Goal: Task Accomplishment & Management: Use online tool/utility

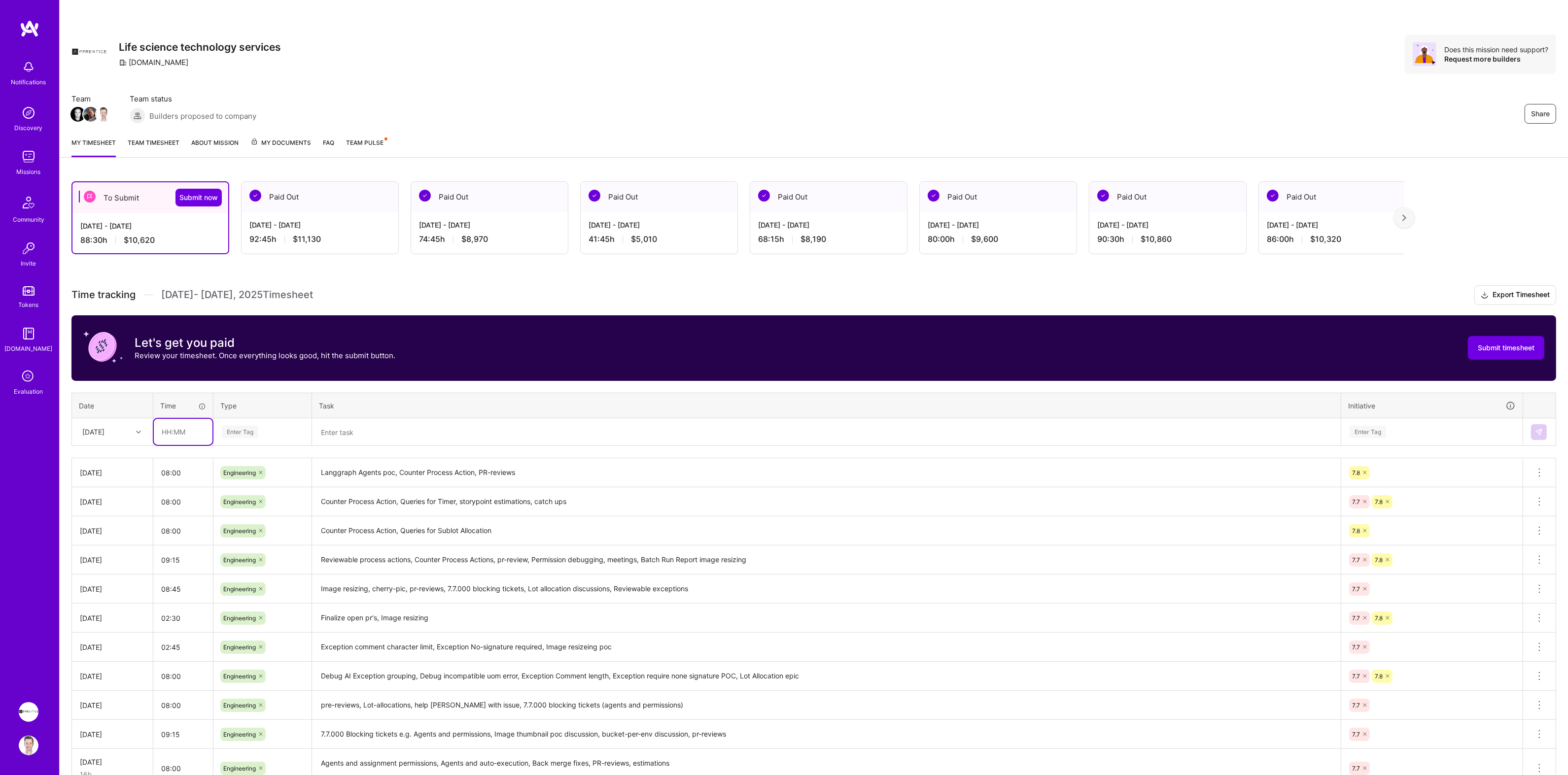
click at [166, 431] on input "text" at bounding box center [183, 431] width 58 height 26
type input "08:00"
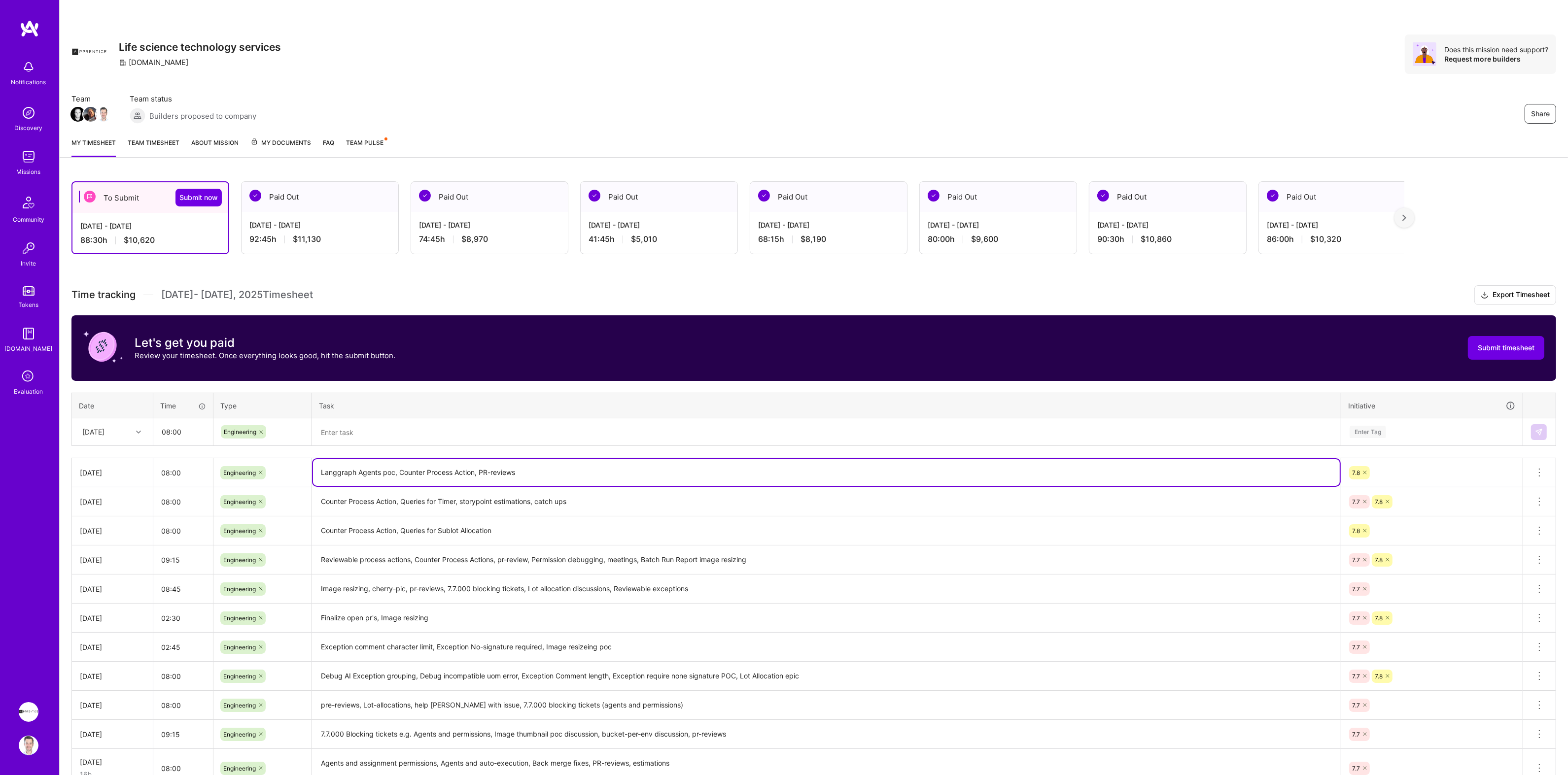
click at [332, 473] on textarea "Langgraph Agents poc, Counter Process Action, PR-reviews" at bounding box center [826, 473] width 1027 height 27
click at [342, 435] on textarea at bounding box center [826, 432] width 1027 height 26
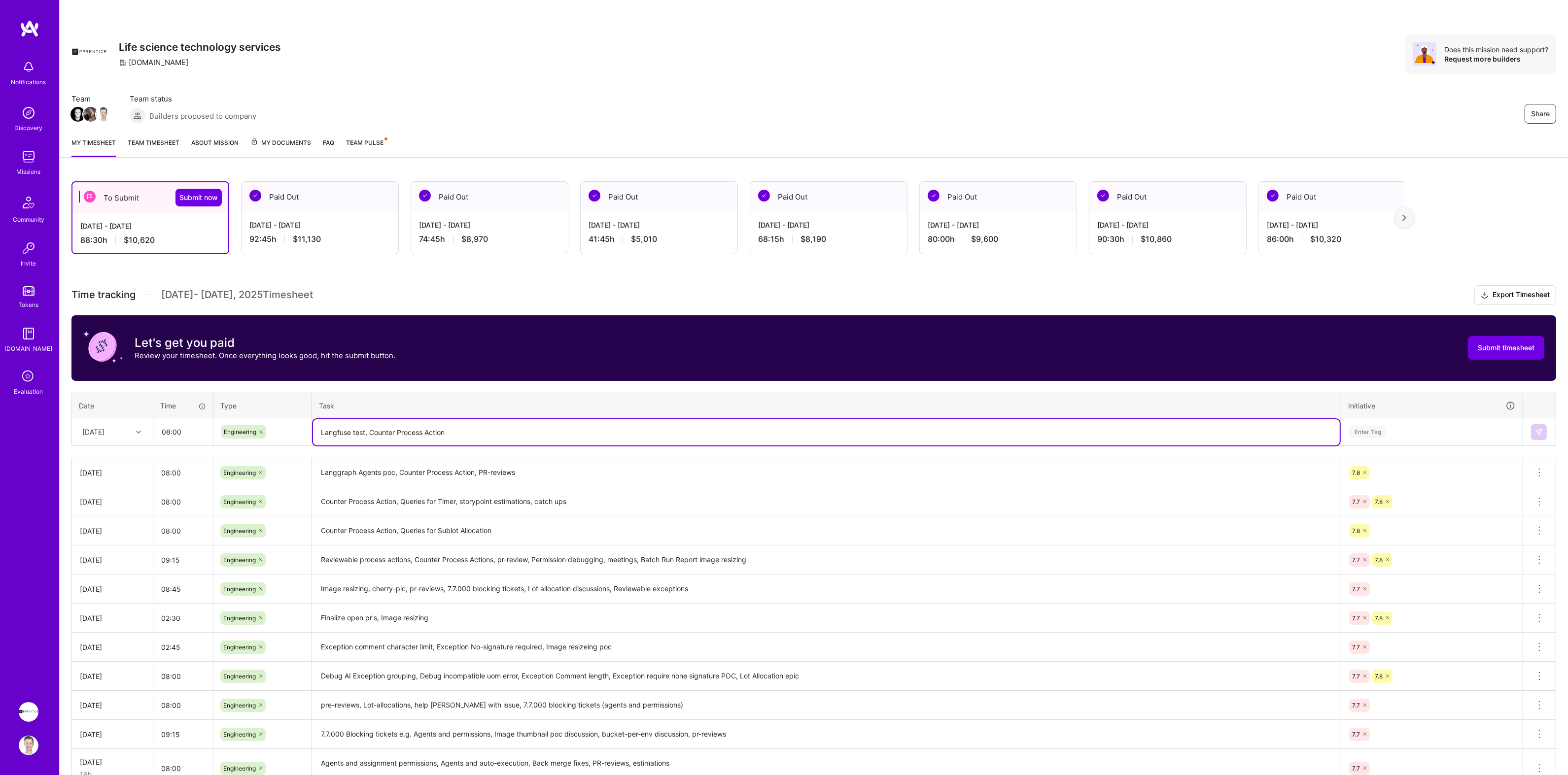
type textarea "Langfuse test, Counter Process Action"
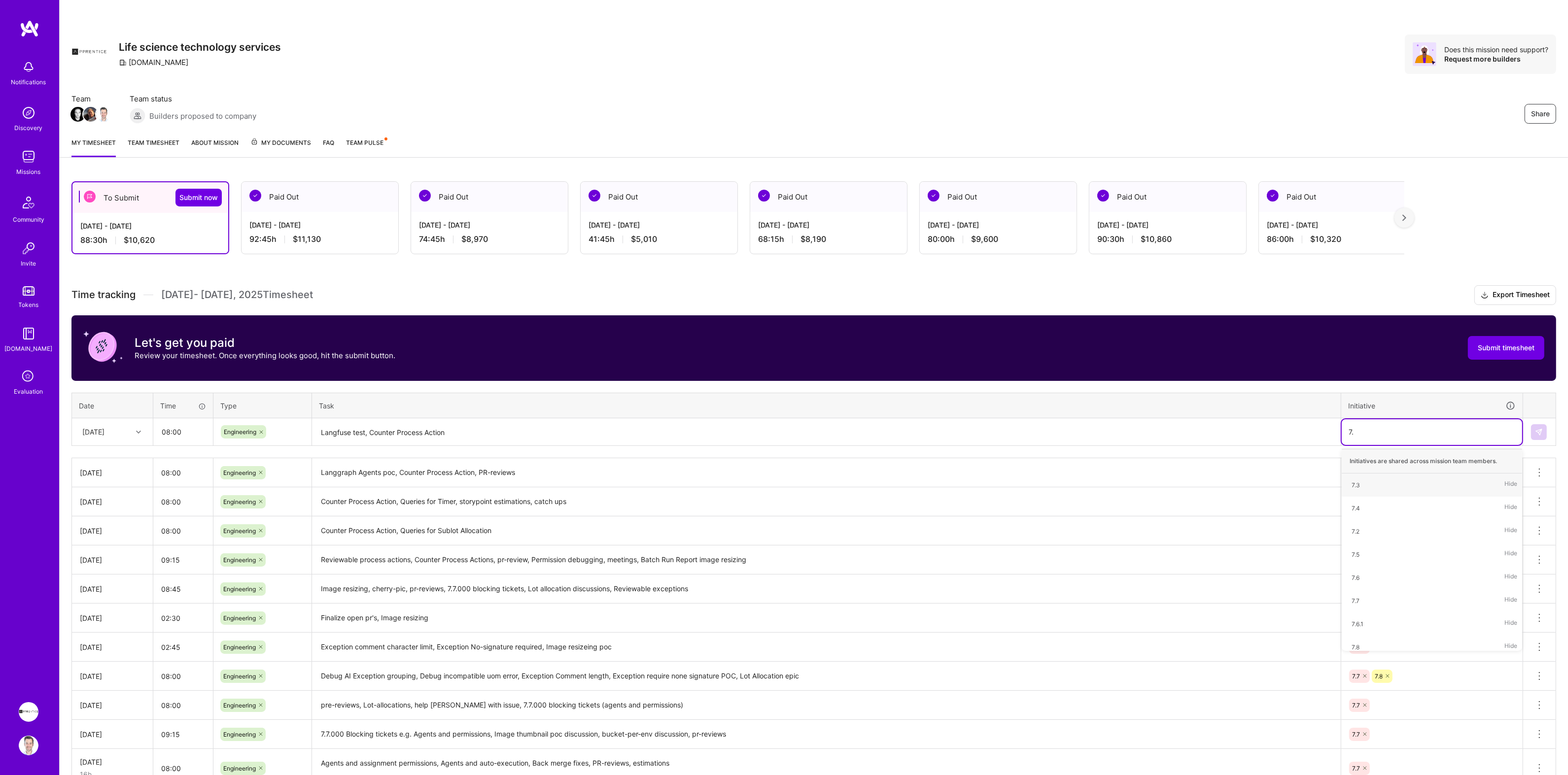
type input "7.8"
click at [1542, 430] on img at bounding box center [1539, 432] width 8 height 8
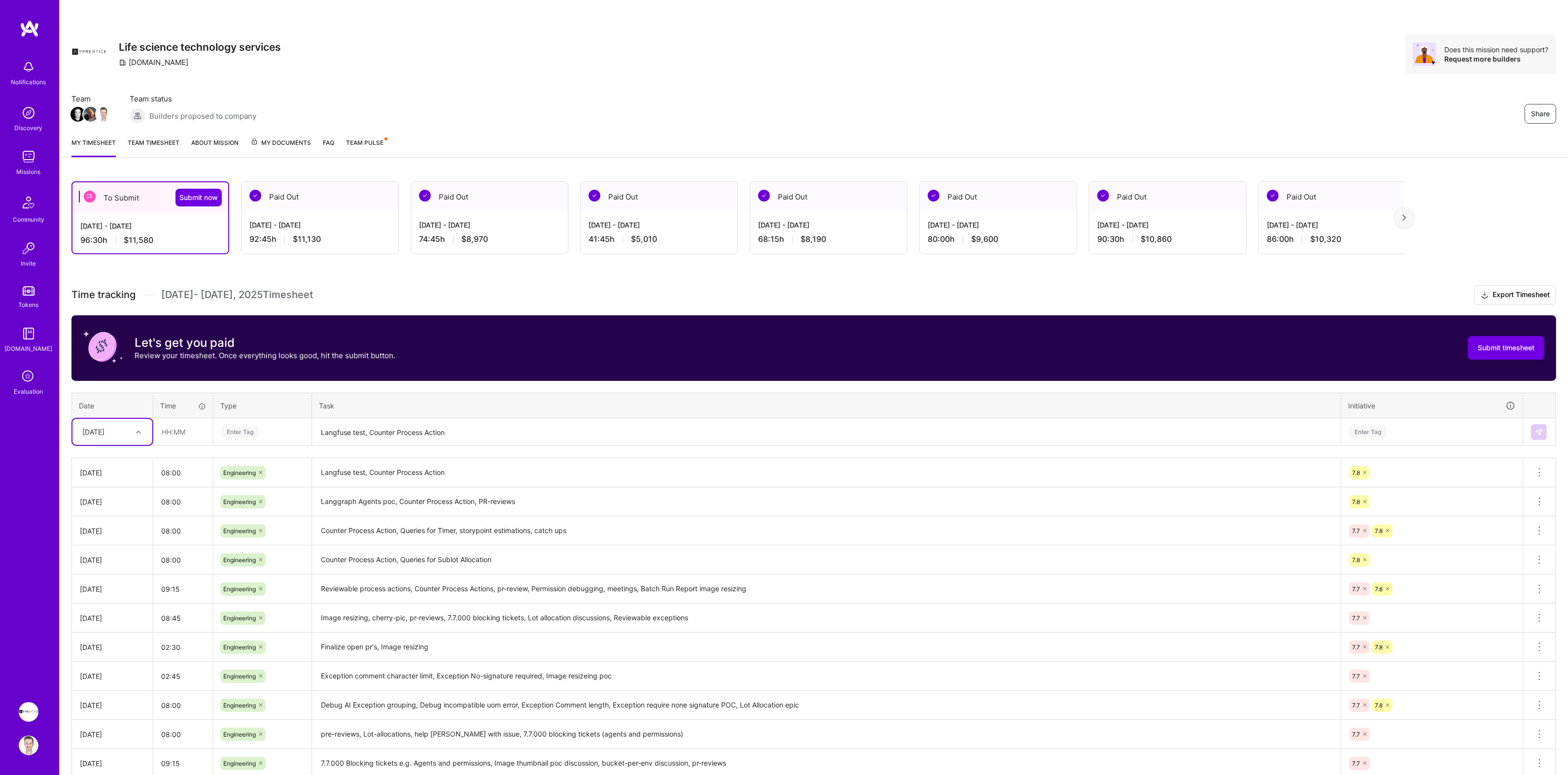
click at [452, 54] on div "Share Life science technology services [DOMAIN_NAME] Does this mission need sup…" at bounding box center [813, 54] width 1485 height 40
